Goal: Task Accomplishment & Management: Manage account settings

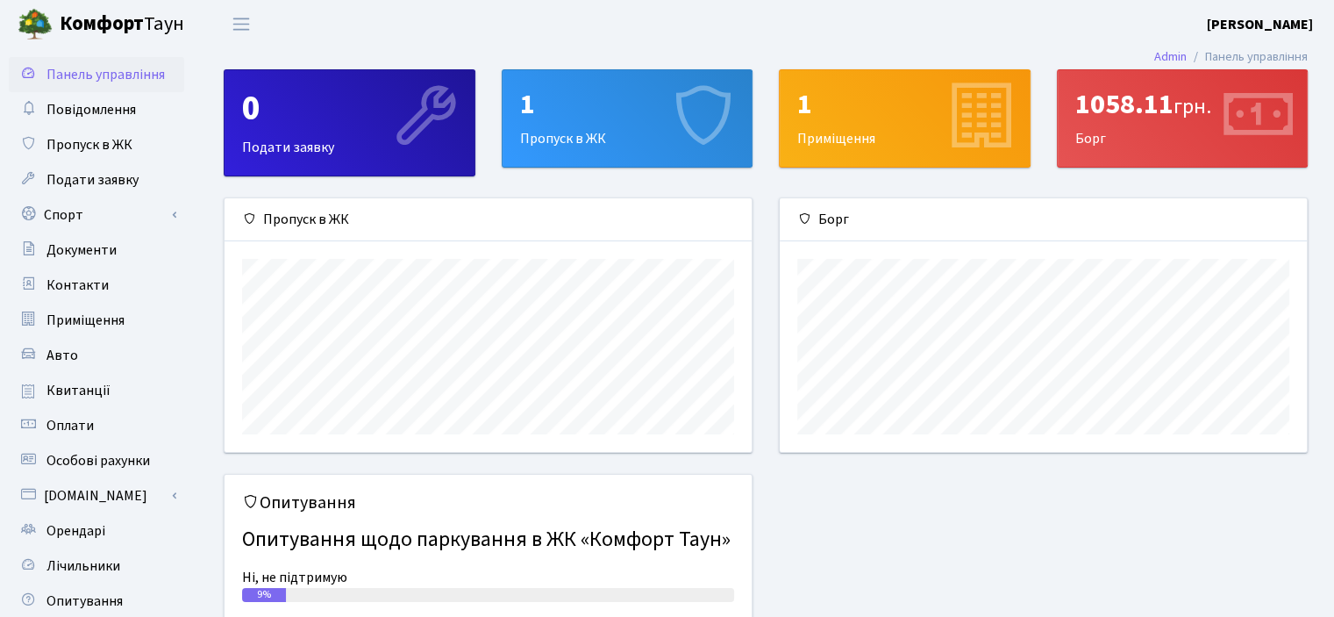
scroll to position [253, 527]
click at [115, 138] on span "Пропуск в ЖК" at bounding box center [89, 144] width 86 height 19
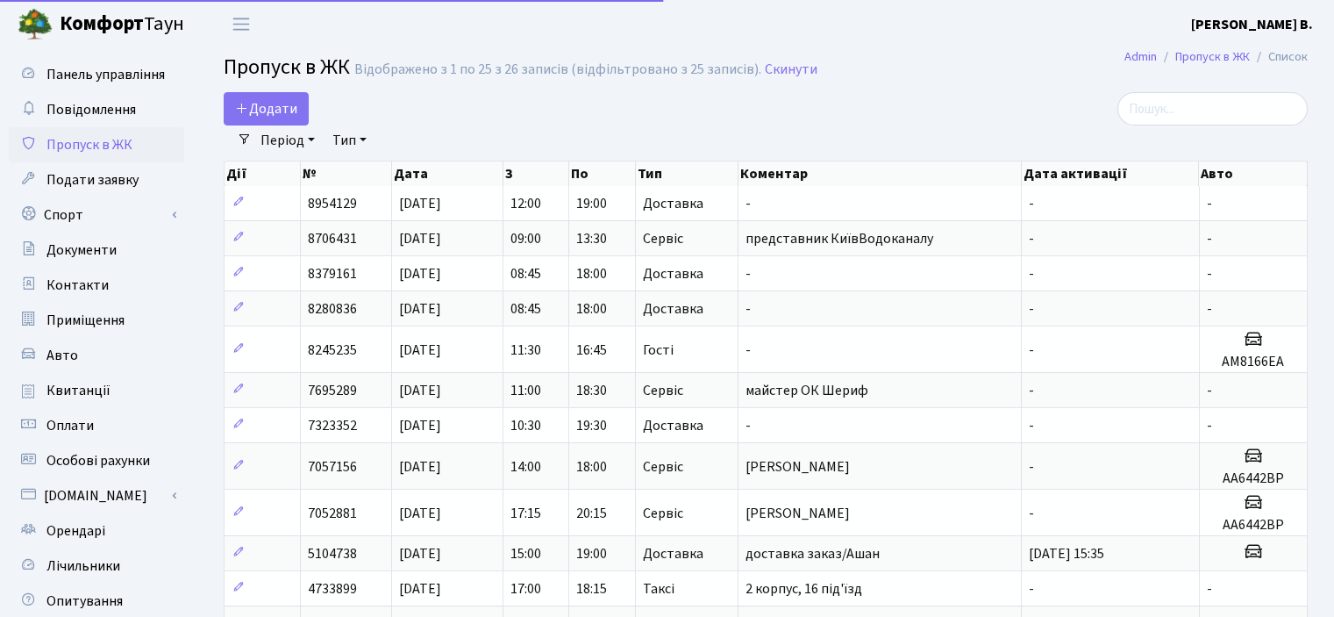
select select "25"
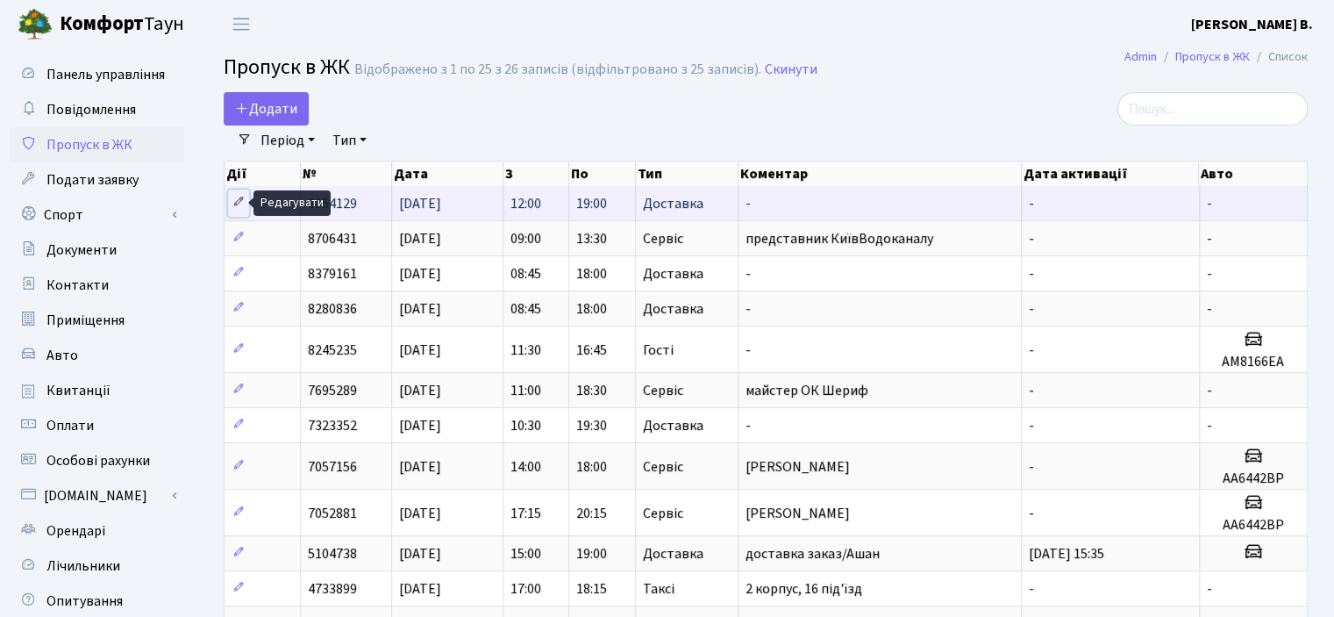
click at [237, 200] on icon at bounding box center [238, 202] width 12 height 12
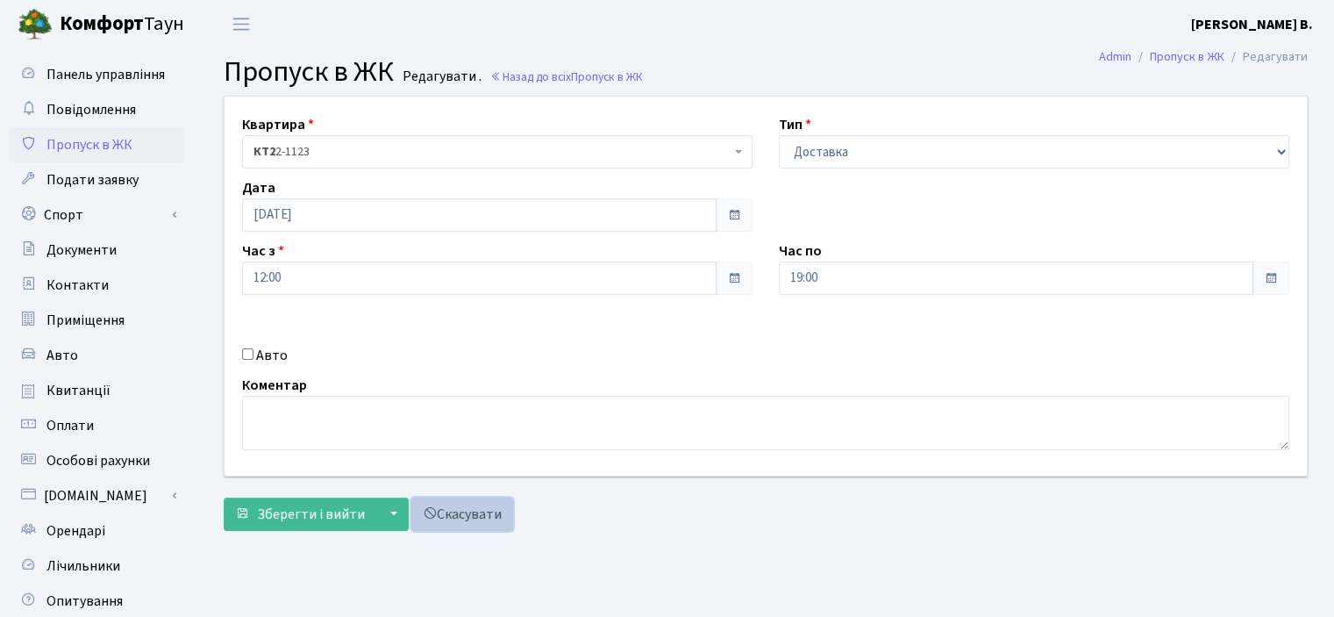
click at [468, 513] on link "Скасувати" at bounding box center [462, 513] width 102 height 33
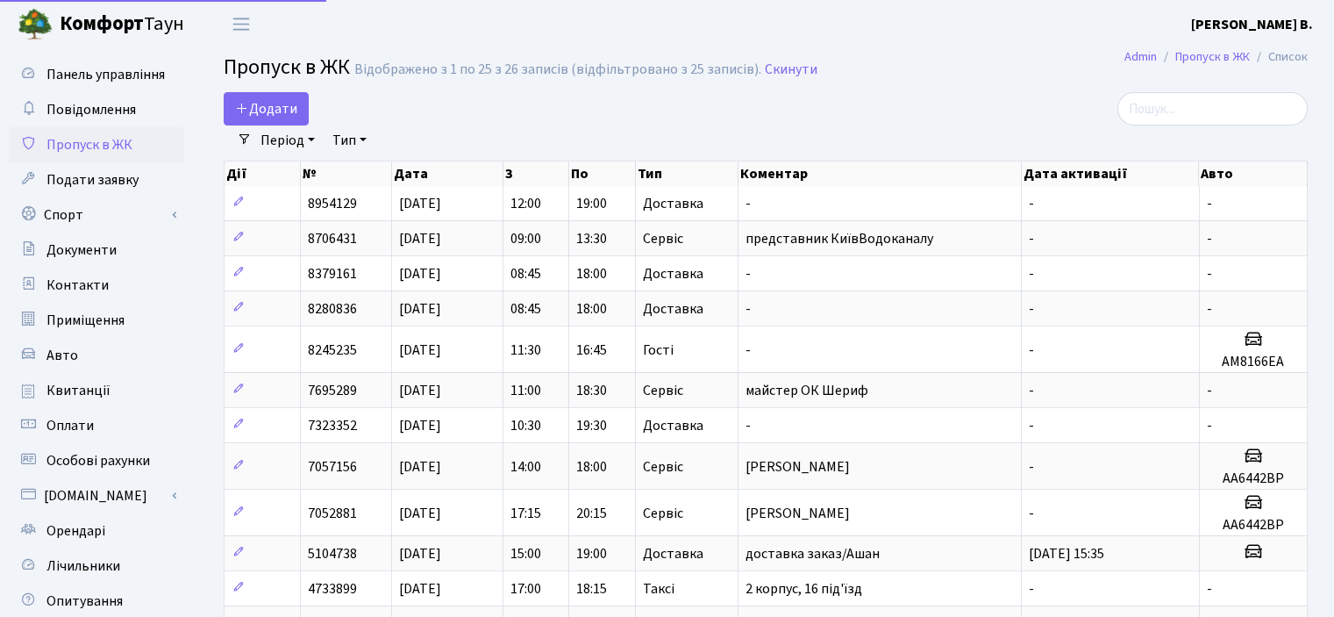
select select "25"
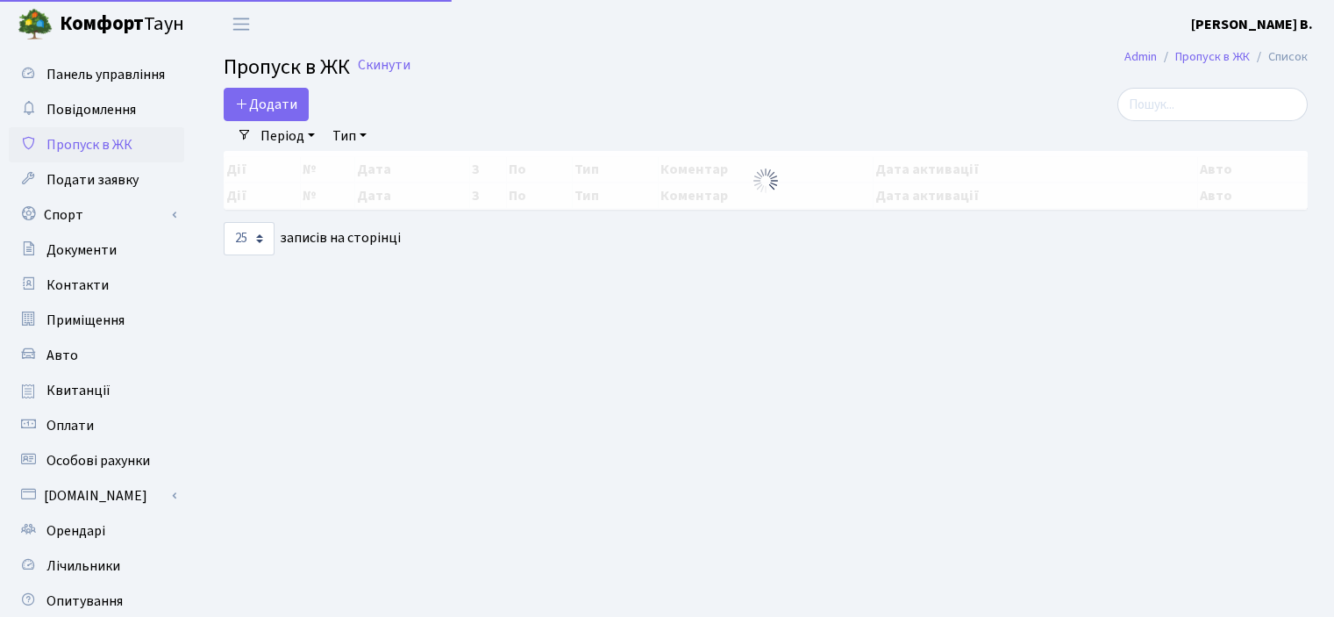
select select "25"
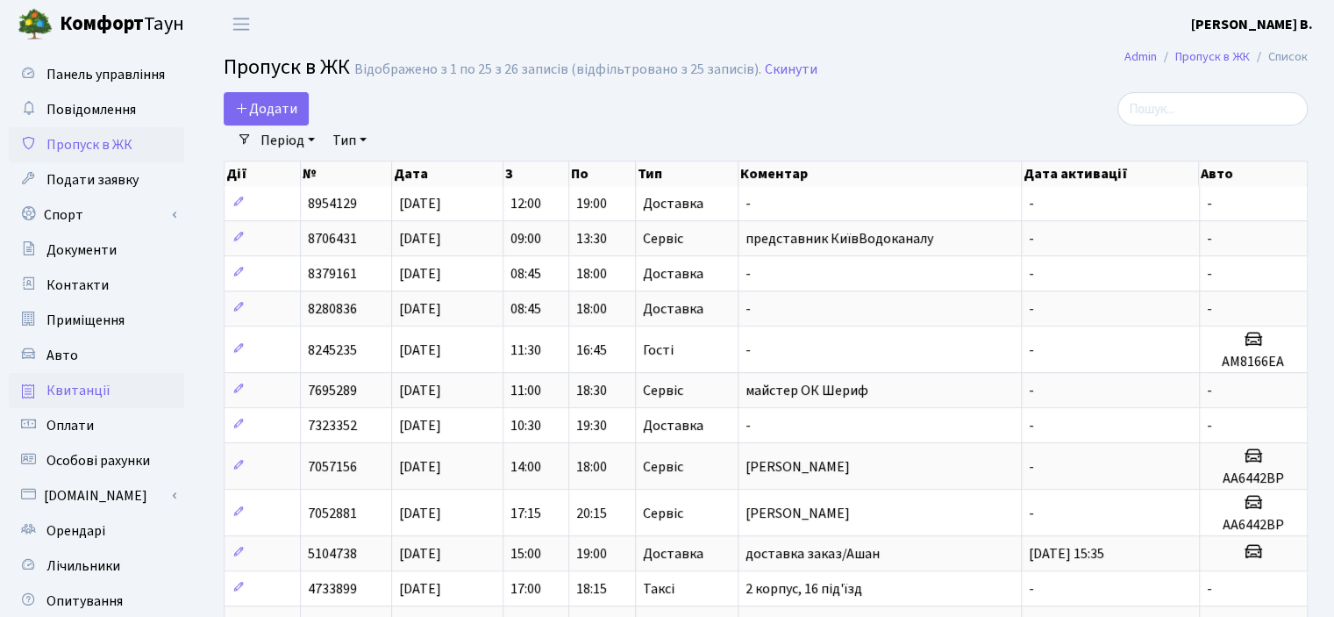
click at [87, 386] on span "Квитанції" at bounding box center [78, 390] width 64 height 19
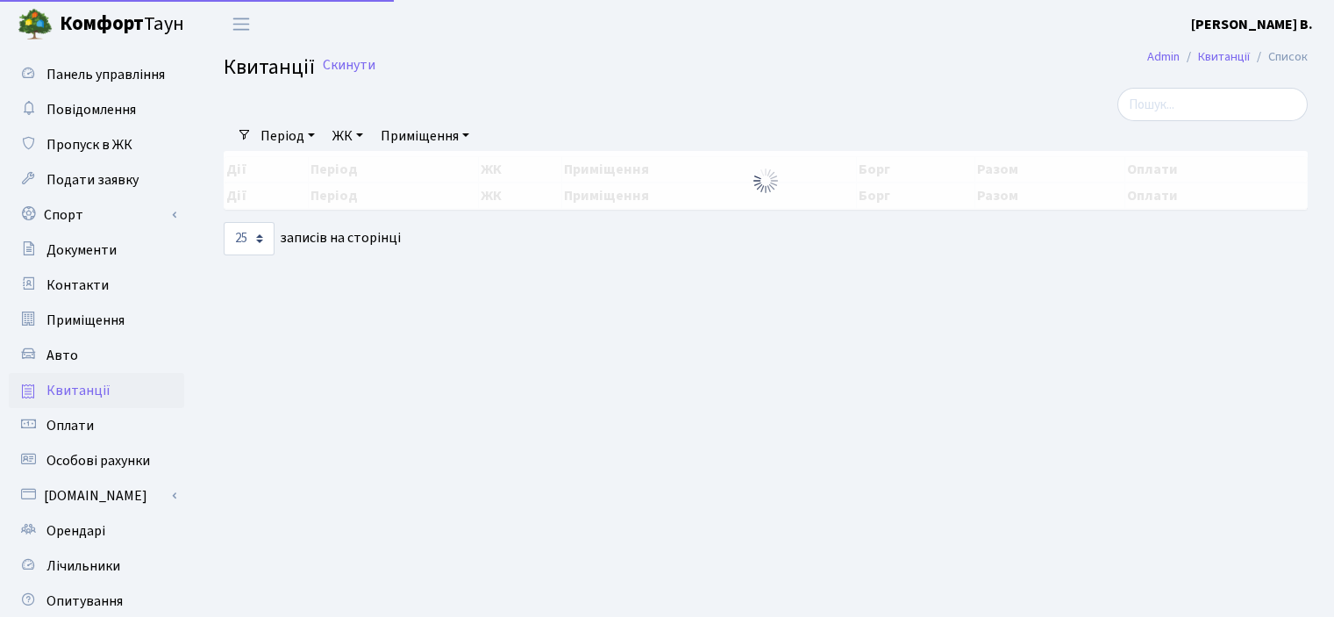
select select "25"
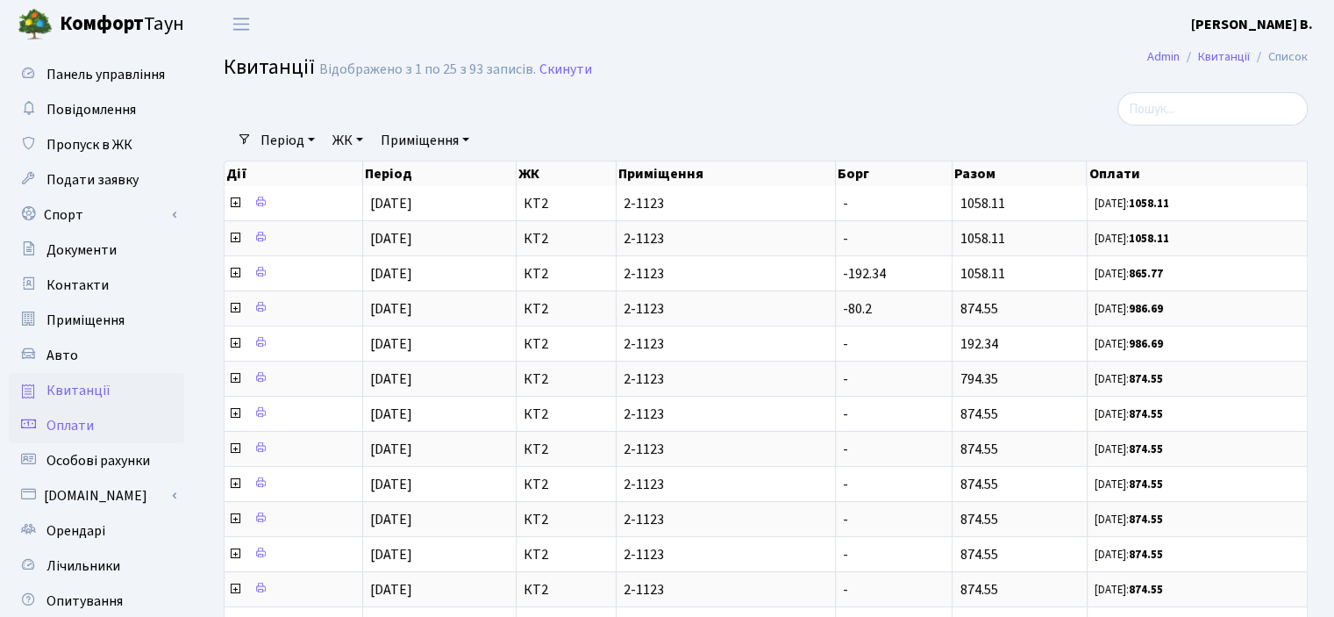
click at [88, 431] on span "Оплати" at bounding box center [69, 425] width 47 height 19
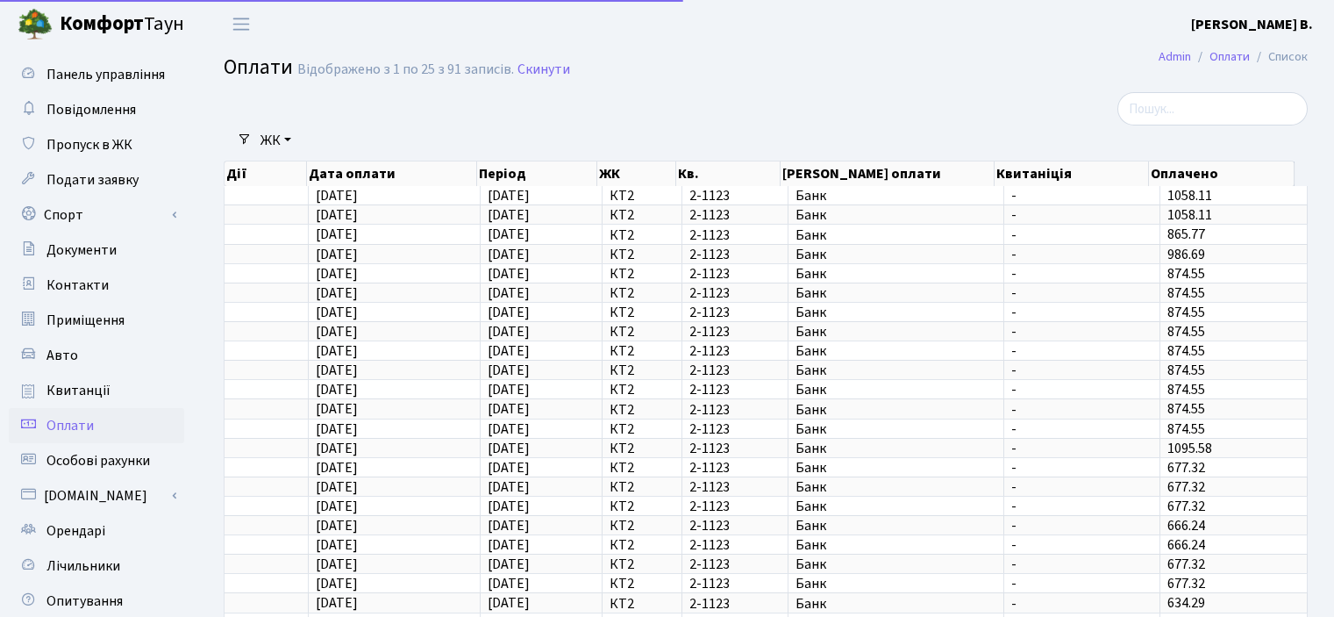
select select "25"
click at [118, 80] on span "Панель управління" at bounding box center [105, 74] width 118 height 19
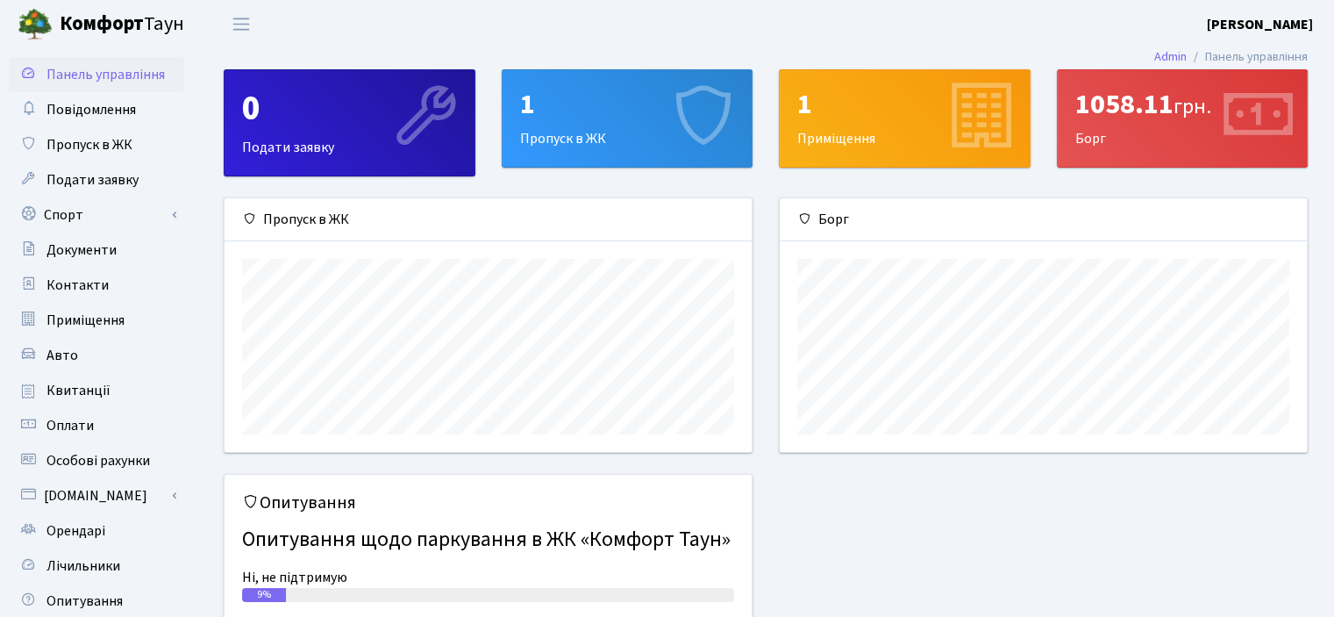
scroll to position [253, 527]
